Goal: Browse casually: Explore the website without a specific task or goal

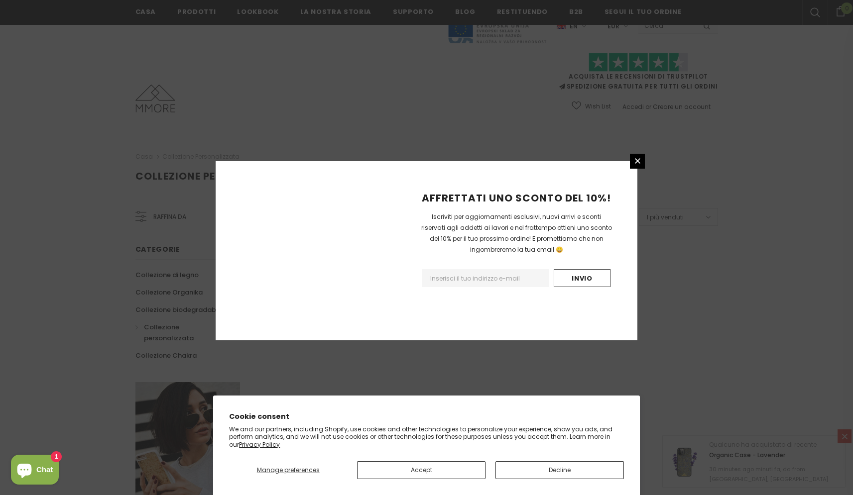
scroll to position [525, 0]
